Goal: Check status: Check status

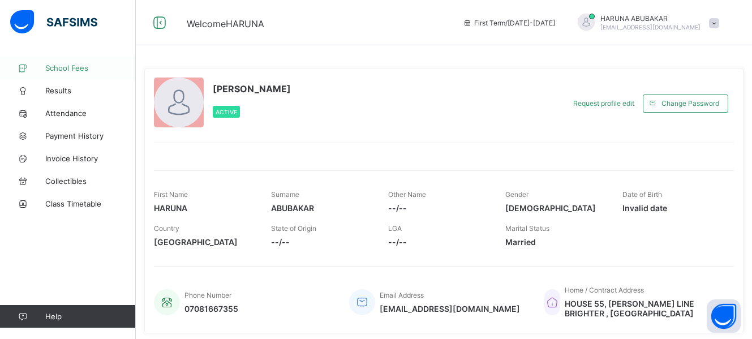
click at [90, 68] on span "School Fees" at bounding box center [90, 67] width 90 height 9
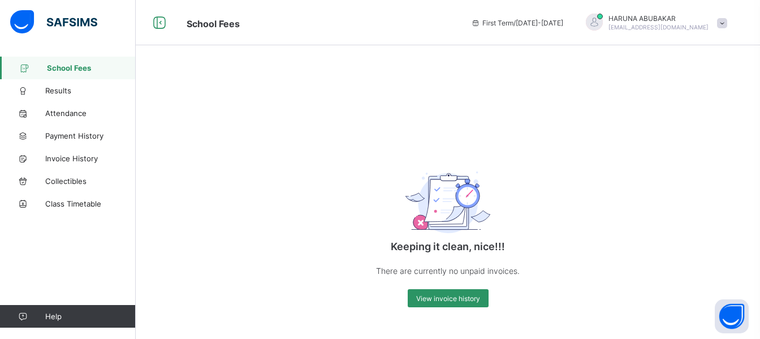
click at [410, 287] on div "Keeping it clean, nice!!! There are currently no unpaid invoices. View invoice …" at bounding box center [448, 229] width 226 height 178
click at [429, 300] on span "View invoice history" at bounding box center [448, 298] width 64 height 8
click at [61, 92] on span "Results" at bounding box center [90, 90] width 90 height 9
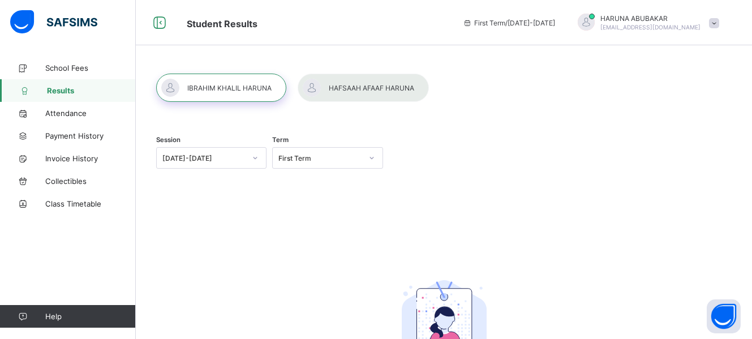
click at [221, 83] on div at bounding box center [221, 88] width 130 height 28
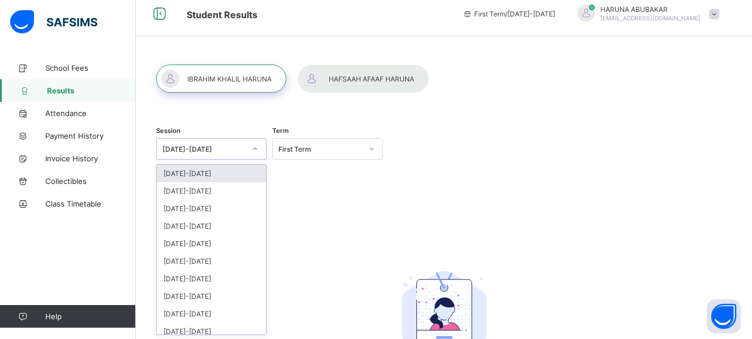
click at [256, 154] on div at bounding box center [254, 149] width 19 height 18
click at [234, 170] on div "[DATE]-[DATE]" at bounding box center [211, 173] width 109 height 18
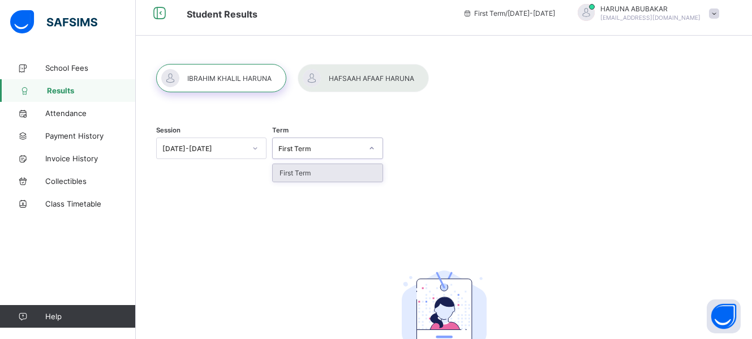
click at [373, 149] on icon at bounding box center [371, 148] width 7 height 11
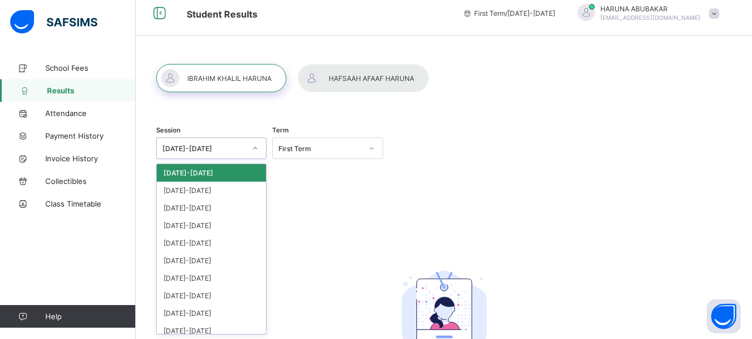
click at [257, 148] on icon at bounding box center [255, 148] width 7 height 11
click at [213, 186] on div "[DATE]-[DATE]" at bounding box center [211, 191] width 109 height 18
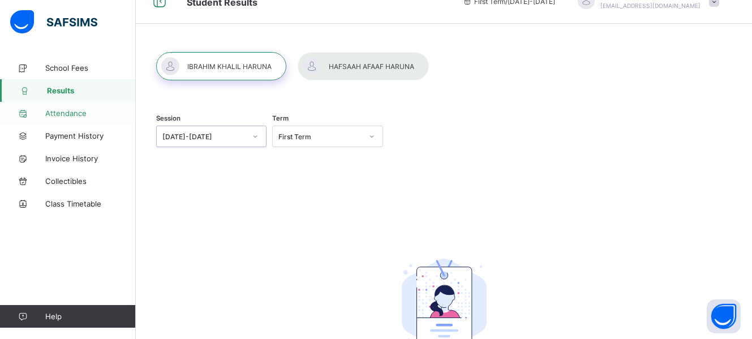
scroll to position [23, 0]
click at [80, 115] on span "Attendance" at bounding box center [90, 113] width 90 height 9
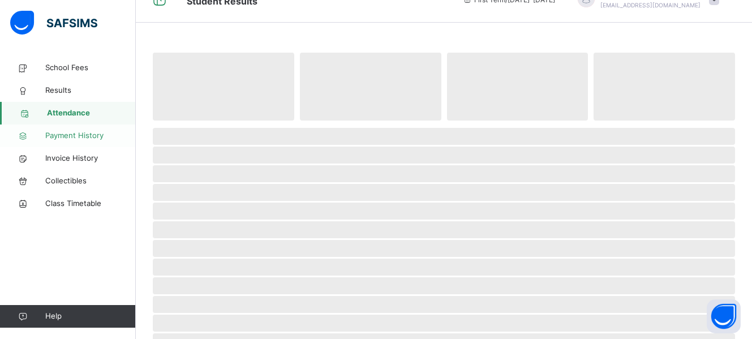
scroll to position [22, 0]
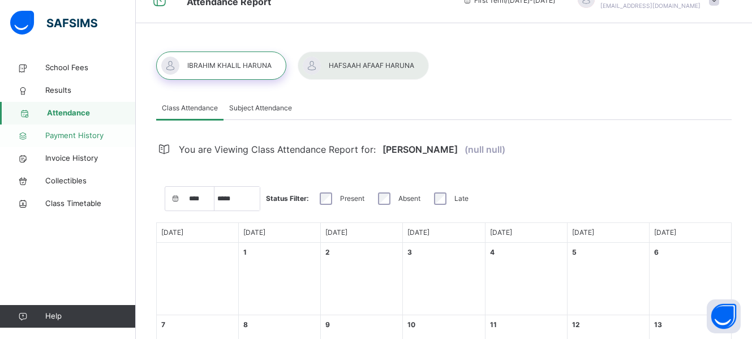
select select "****"
select select "*"
click at [95, 140] on span "Payment History" at bounding box center [90, 135] width 90 height 11
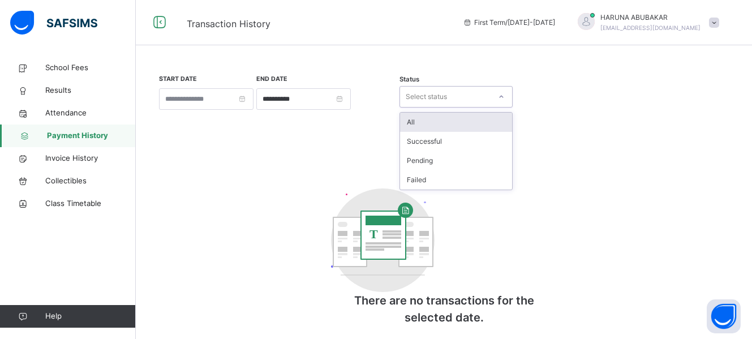
click at [498, 94] on icon at bounding box center [501, 96] width 7 height 11
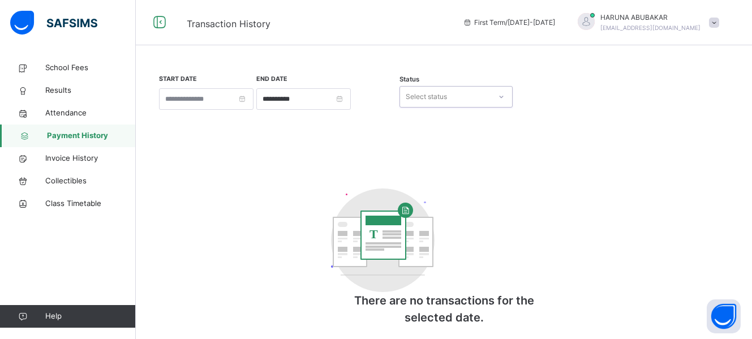
click at [498, 94] on icon at bounding box center [501, 96] width 7 height 11
click at [253, 101] on input at bounding box center [206, 98] width 94 height 21
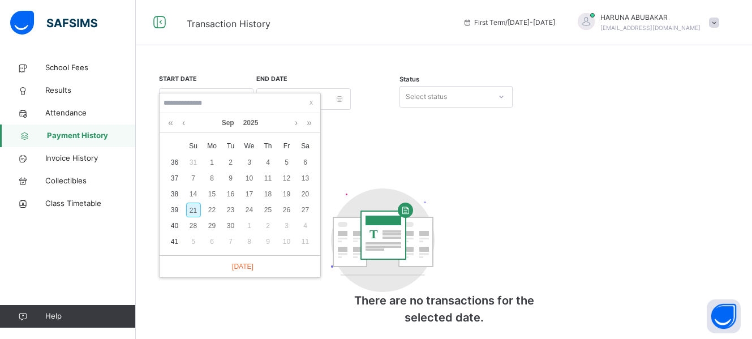
click at [258, 100] on input at bounding box center [240, 103] width 154 height 12
click at [185, 124] on link at bounding box center [183, 122] width 8 height 19
click at [169, 127] on link at bounding box center [170, 122] width 11 height 19
click at [309, 125] on link at bounding box center [309, 122] width 11 height 19
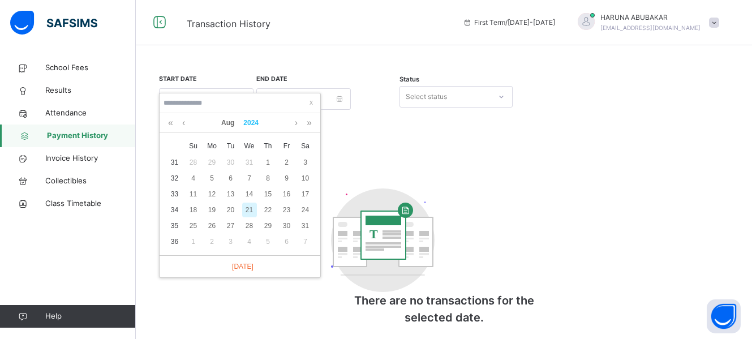
click at [244, 125] on link "2024" at bounding box center [251, 122] width 24 height 19
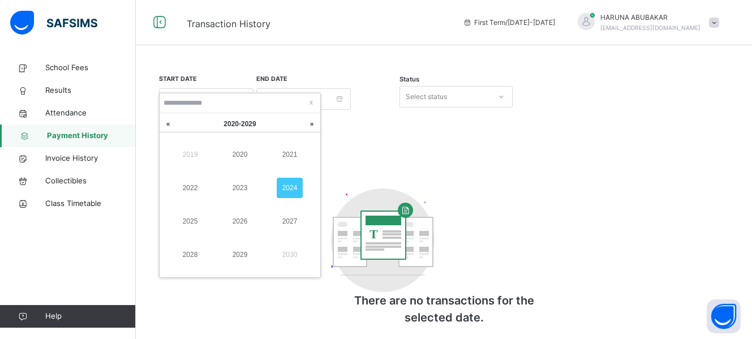
click at [296, 185] on link "2024" at bounding box center [290, 188] width 26 height 20
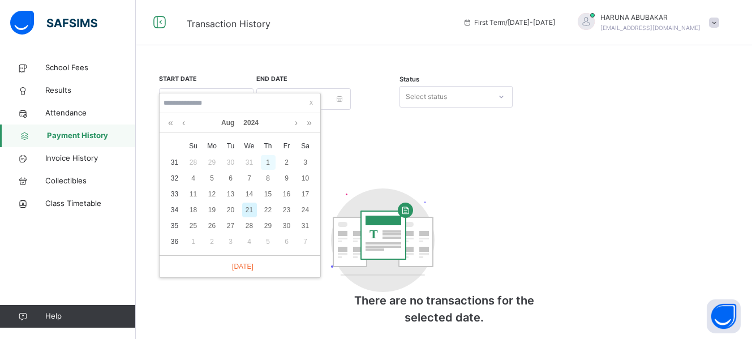
click at [269, 158] on div "1" at bounding box center [268, 162] width 15 height 15
click at [269, 177] on div "T There are no transactions for the selected date." at bounding box center [443, 257] width 575 height 160
type input "**********"
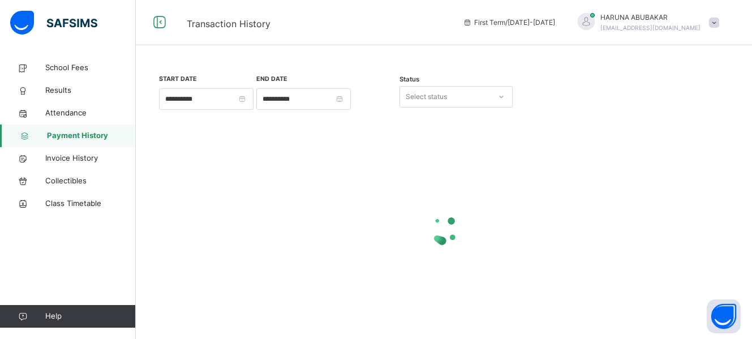
click at [269, 158] on div at bounding box center [443, 229] width 575 height 215
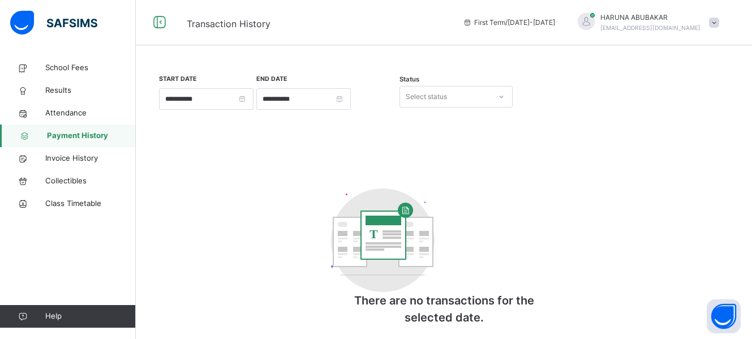
click at [555, 25] on span "First Term / [DATE]-[DATE]" at bounding box center [509, 23] width 92 height 10
click at [594, 21] on div at bounding box center [585, 21] width 17 height 17
click at [719, 20] on span at bounding box center [714, 23] width 10 height 10
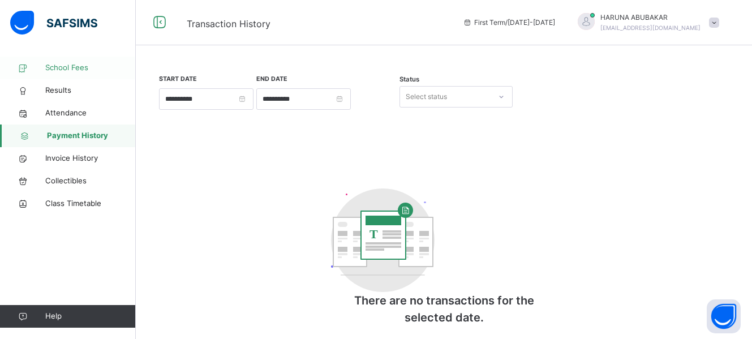
click at [73, 77] on link "School Fees" at bounding box center [68, 68] width 136 height 23
click at [75, 71] on span "School Fees" at bounding box center [90, 67] width 90 height 11
